Goal: Information Seeking & Learning: Check status

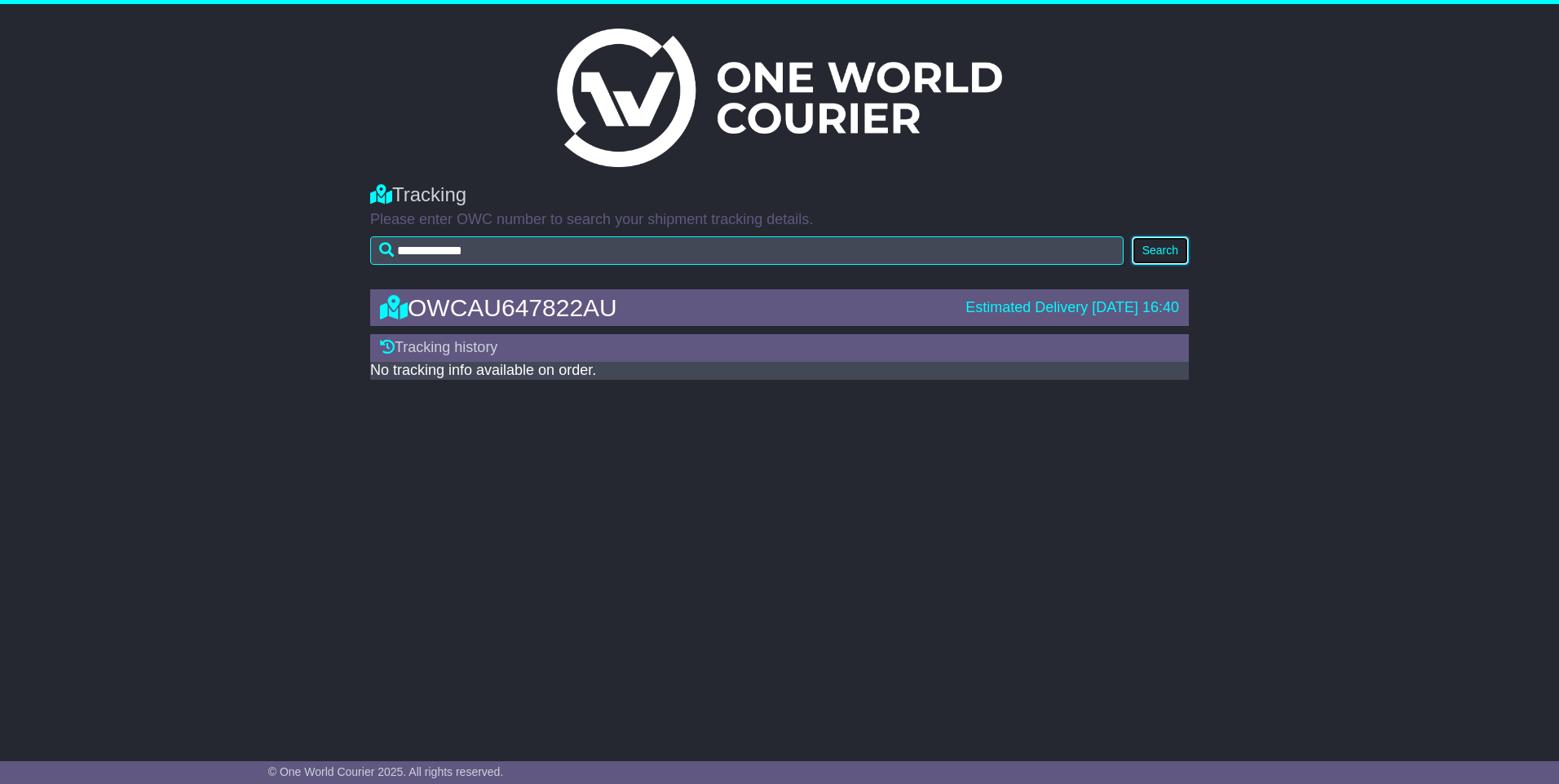
click at [1161, 247] on button "Search" at bounding box center [1160, 250] width 57 height 29
click at [1164, 247] on button "Search" at bounding box center [1160, 250] width 57 height 29
